Goal: Information Seeking & Learning: Learn about a topic

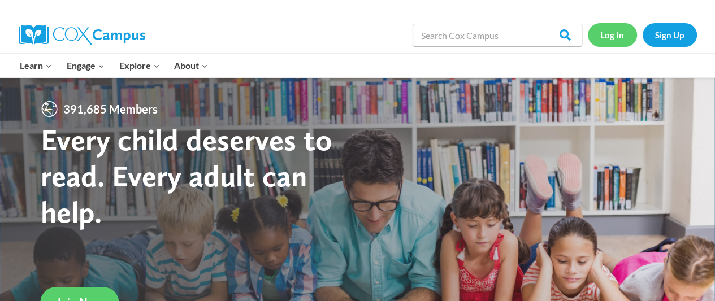
click at [613, 39] on link "Log In" at bounding box center [612, 34] width 49 height 23
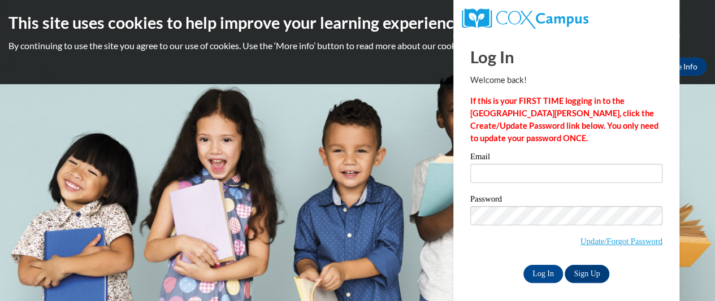
type input "[EMAIL_ADDRESS][DOMAIN_NAME]"
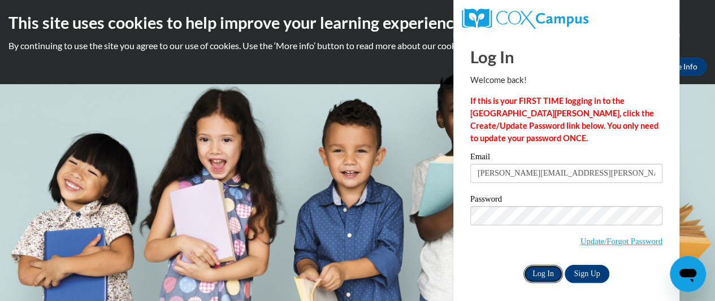
click at [535, 279] on input "Log In" at bounding box center [543, 274] width 40 height 18
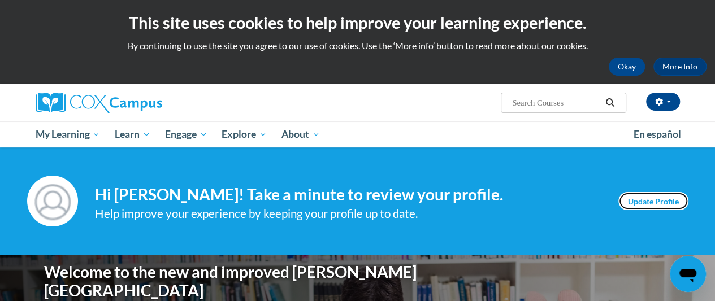
click at [635, 204] on link "Update Profile" at bounding box center [653, 201] width 70 height 18
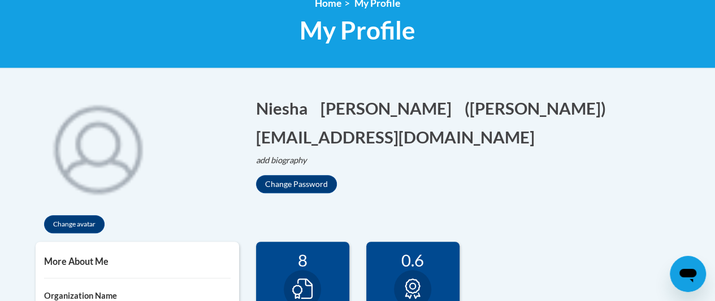
scroll to position [109, 0]
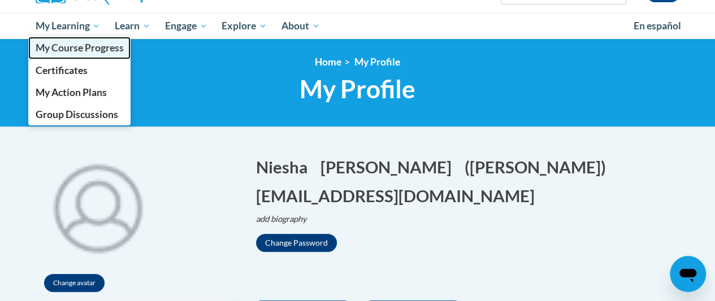
click at [88, 46] on span "My Course Progress" at bounding box center [79, 48] width 88 height 12
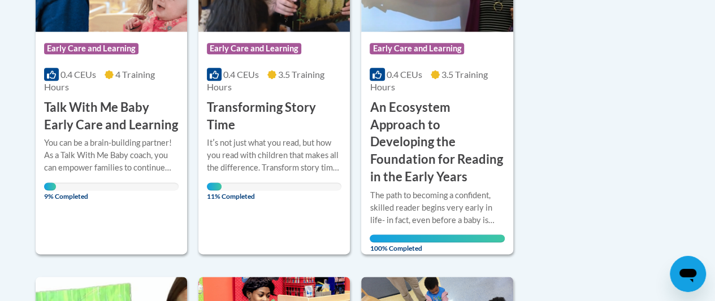
scroll to position [658, 0]
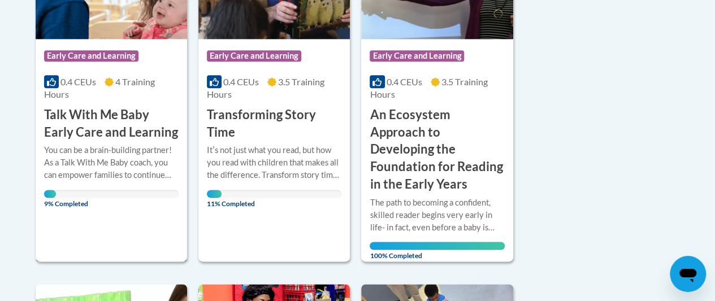
click at [110, 150] on div "You can be a brain-building partner! As a Talk With Me Baby coach, you can empo…" at bounding box center [111, 162] width 135 height 37
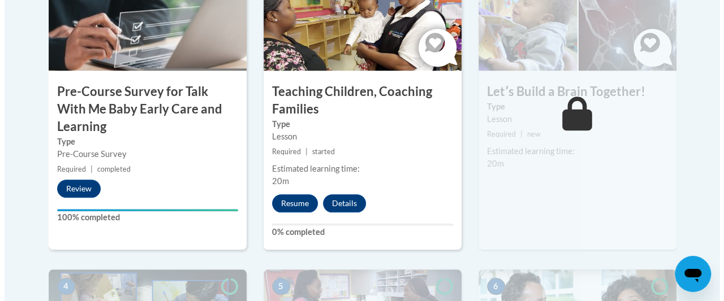
scroll to position [475, 0]
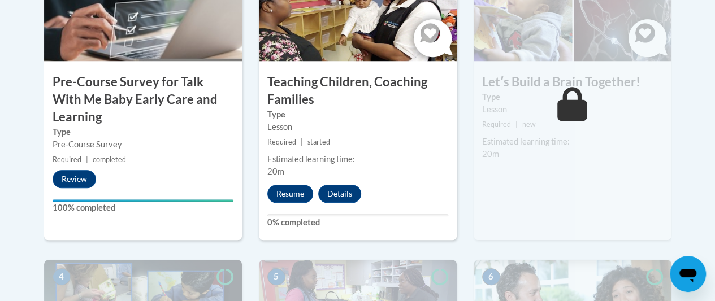
drag, startPoint x: 723, startPoint y: 49, endPoint x: 723, endPoint y: 123, distance: 73.5
click at [274, 198] on button "Resume" at bounding box center [290, 194] width 46 height 18
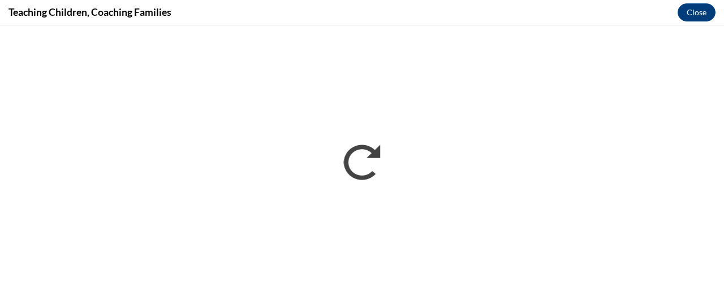
scroll to position [0, 0]
